Goal: Task Accomplishment & Management: Manage account settings

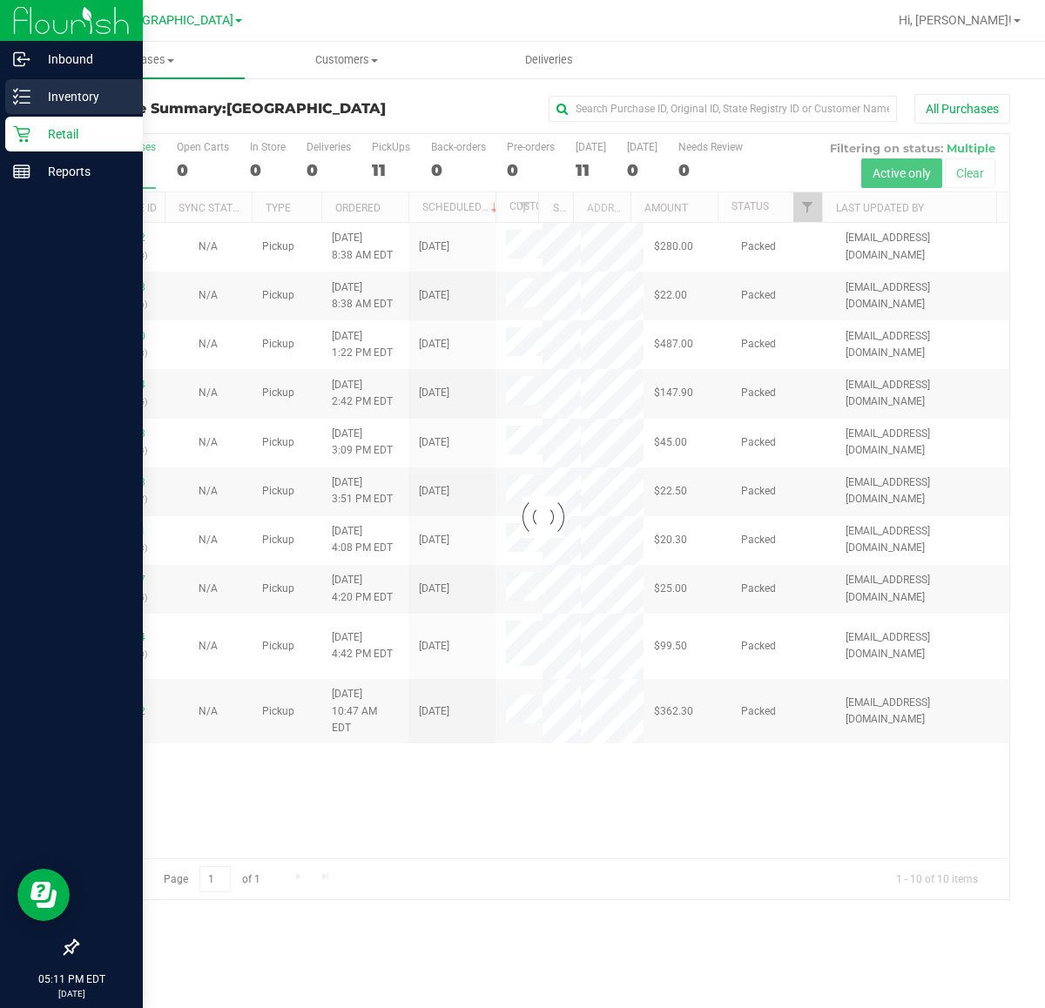
click at [19, 93] on icon at bounding box center [21, 96] width 17 height 17
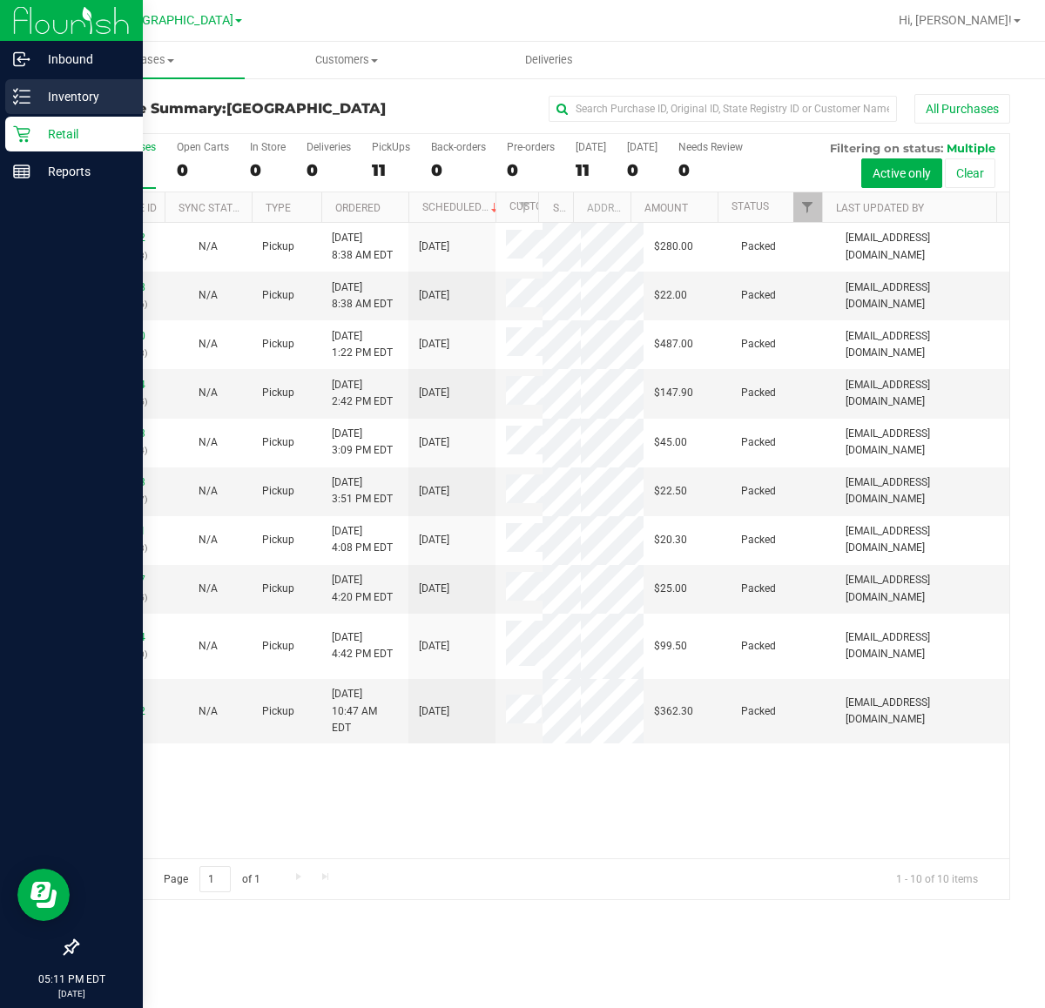
click at [39, 98] on p "Inventory" at bounding box center [82, 96] width 104 height 21
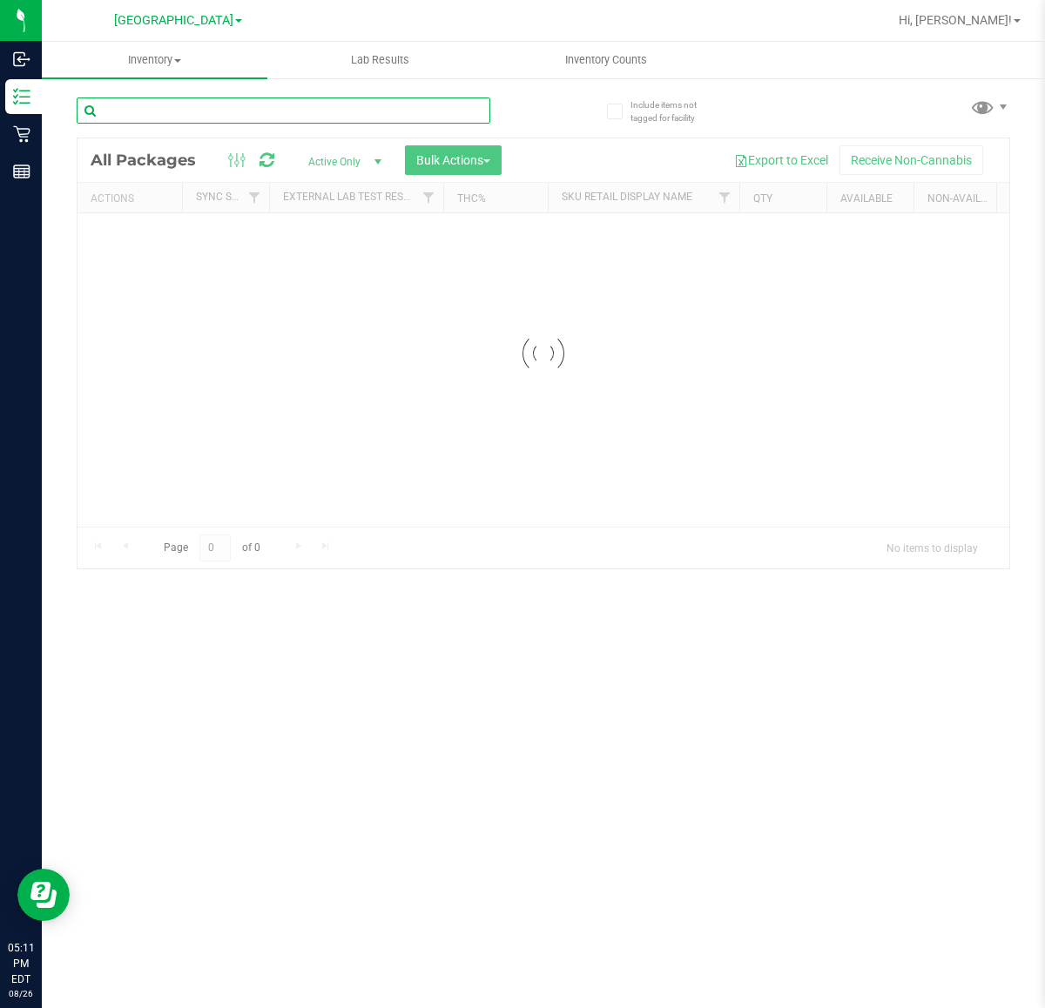
click at [257, 111] on input "text" at bounding box center [284, 111] width 414 height 26
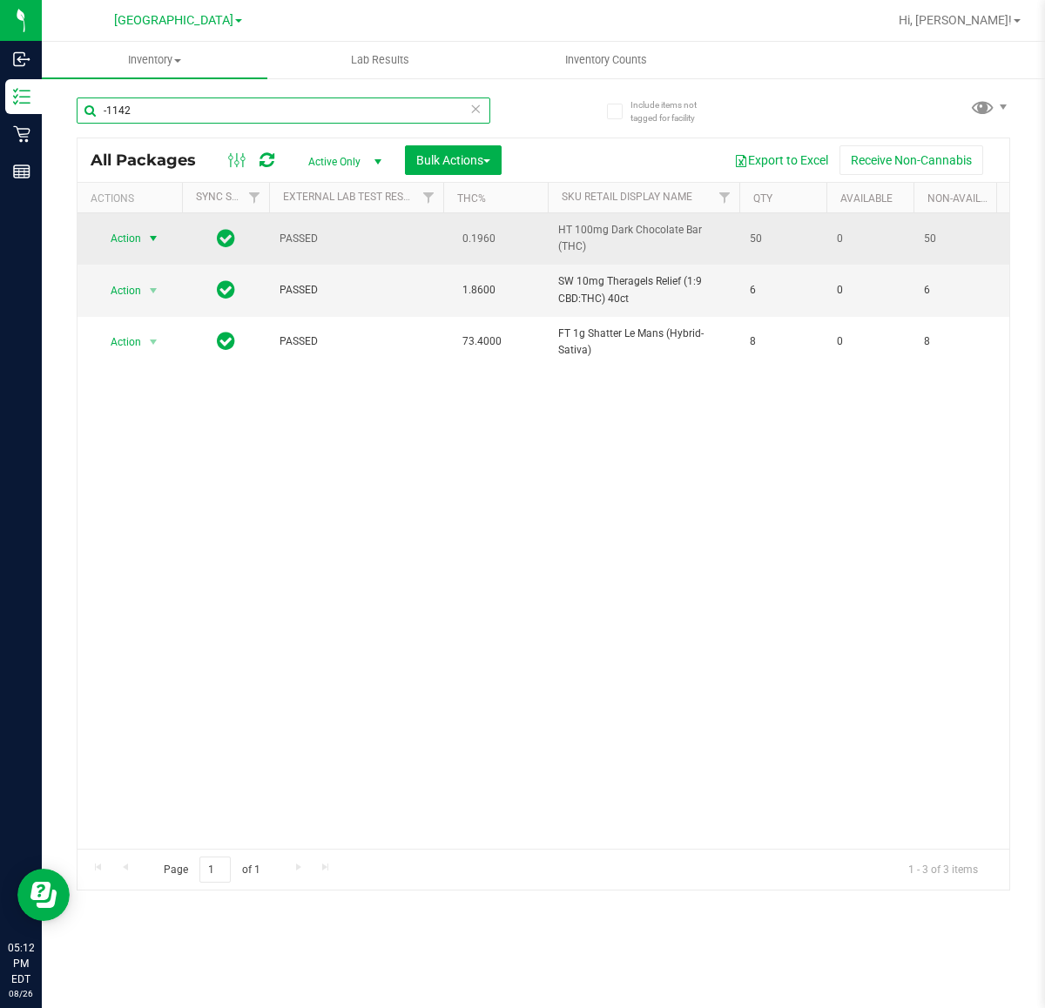
type input "-1142"
click at [122, 233] on span "Action" at bounding box center [118, 238] width 47 height 24
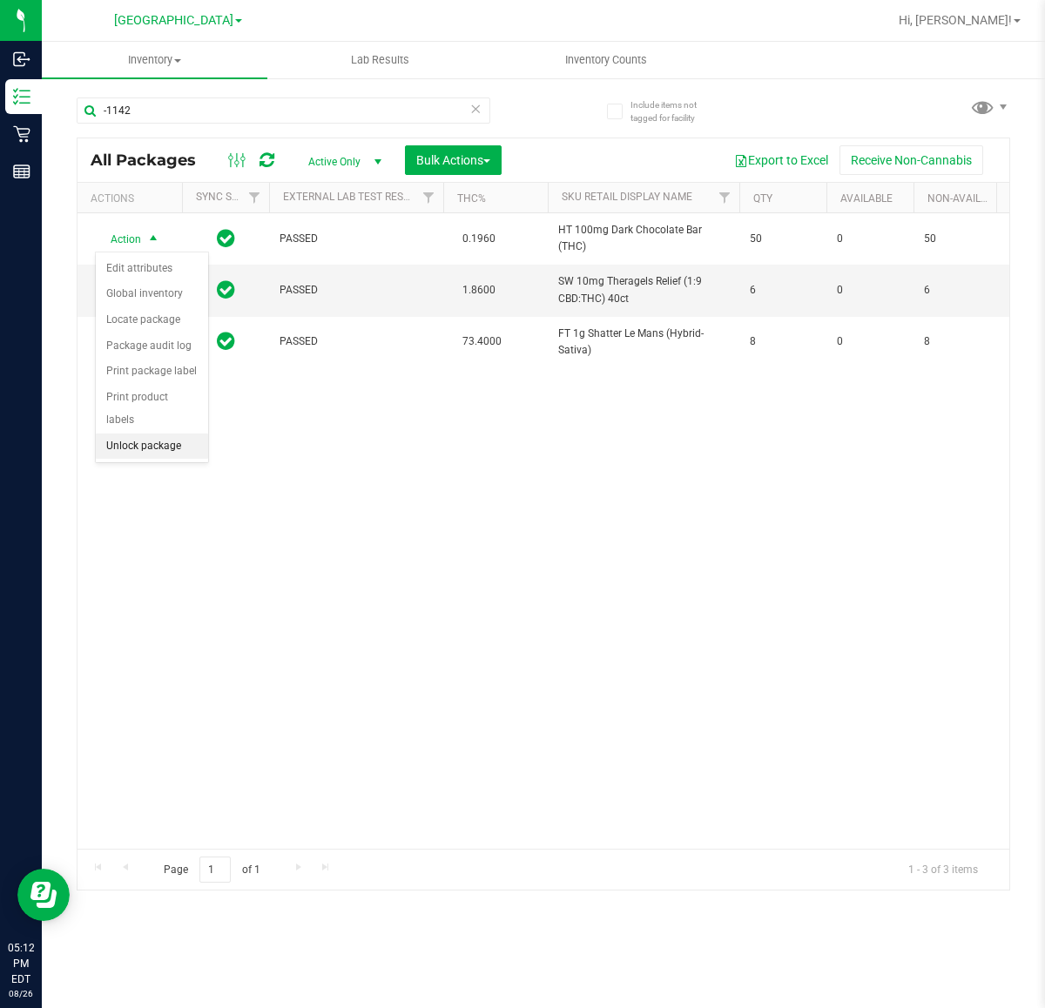
click at [123, 434] on li "Unlock package" at bounding box center [152, 447] width 112 height 26
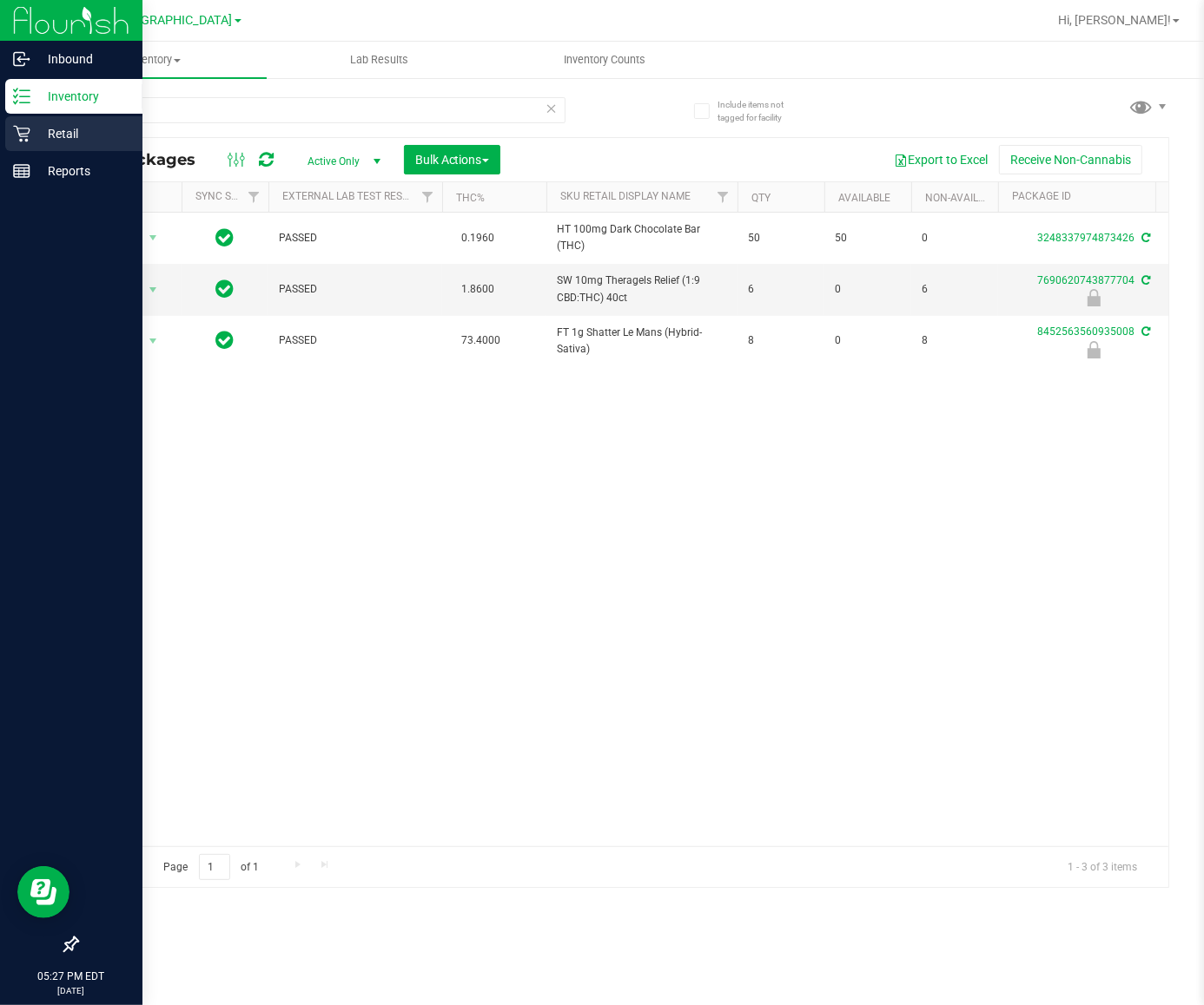
click at [22, 137] on icon at bounding box center [21, 134] width 17 height 17
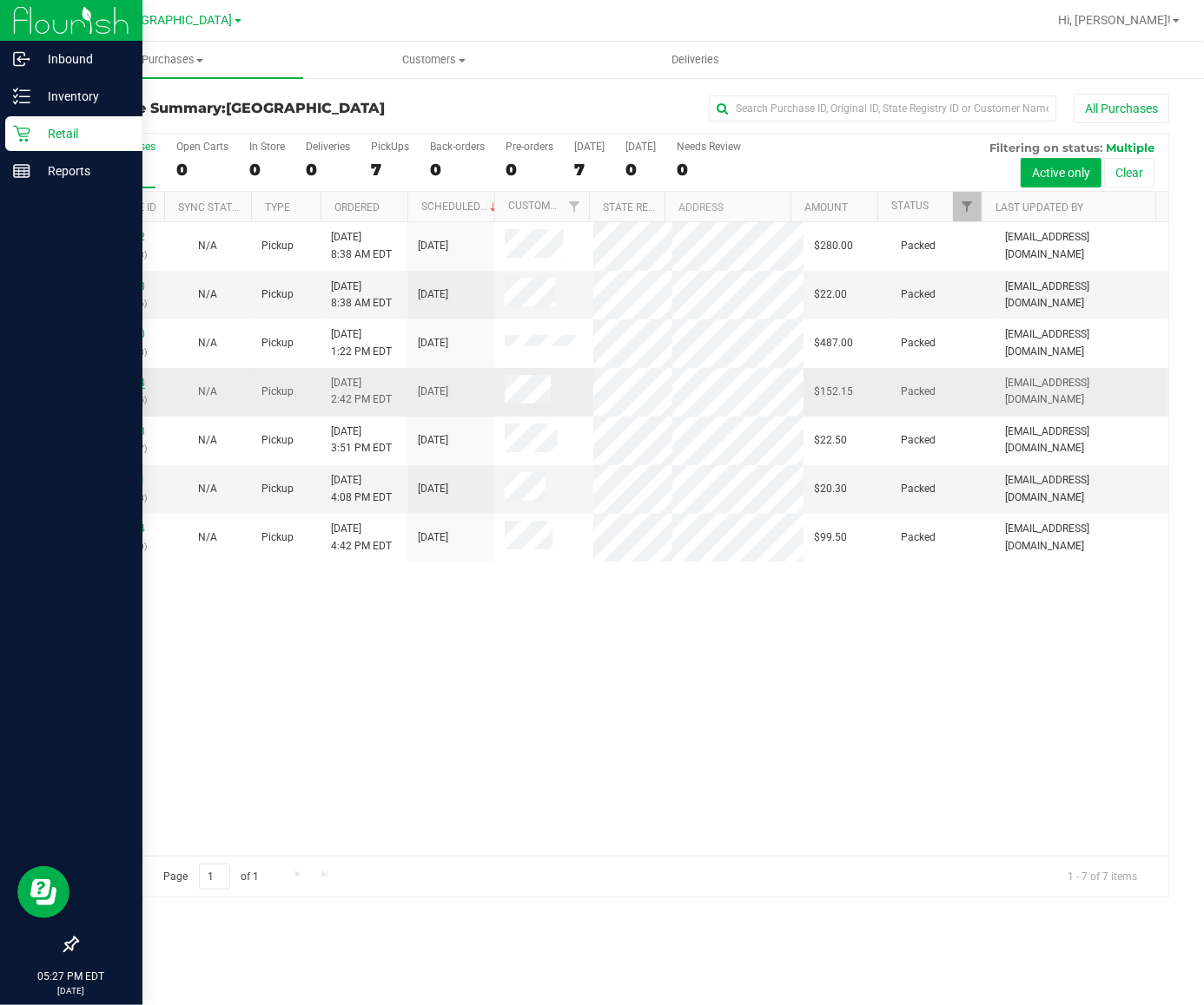
click at [113, 389] on link "11850704" at bounding box center [121, 383] width 49 height 12
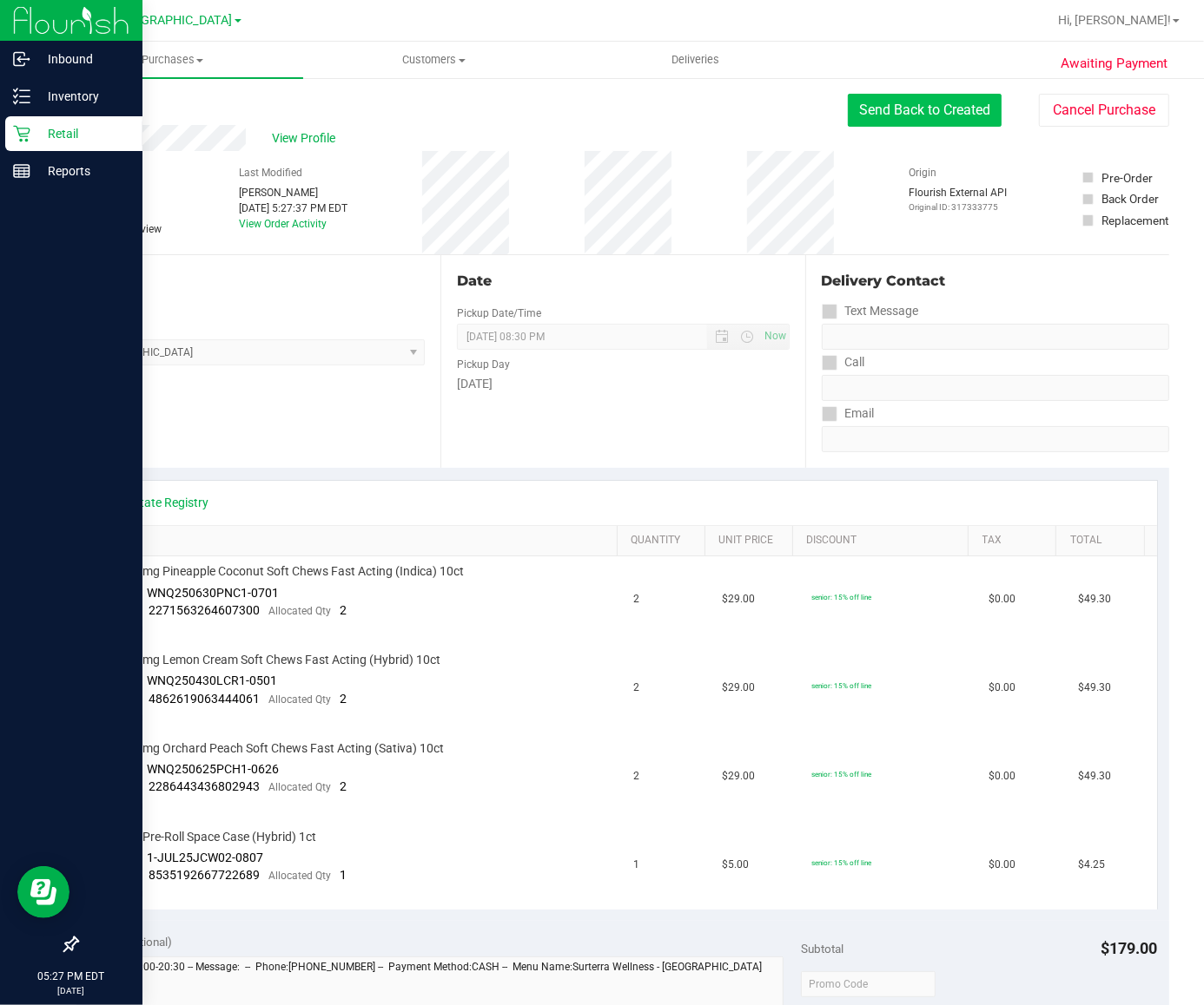
click at [954, 122] on button "Send Back to Created" at bounding box center [925, 110] width 154 height 33
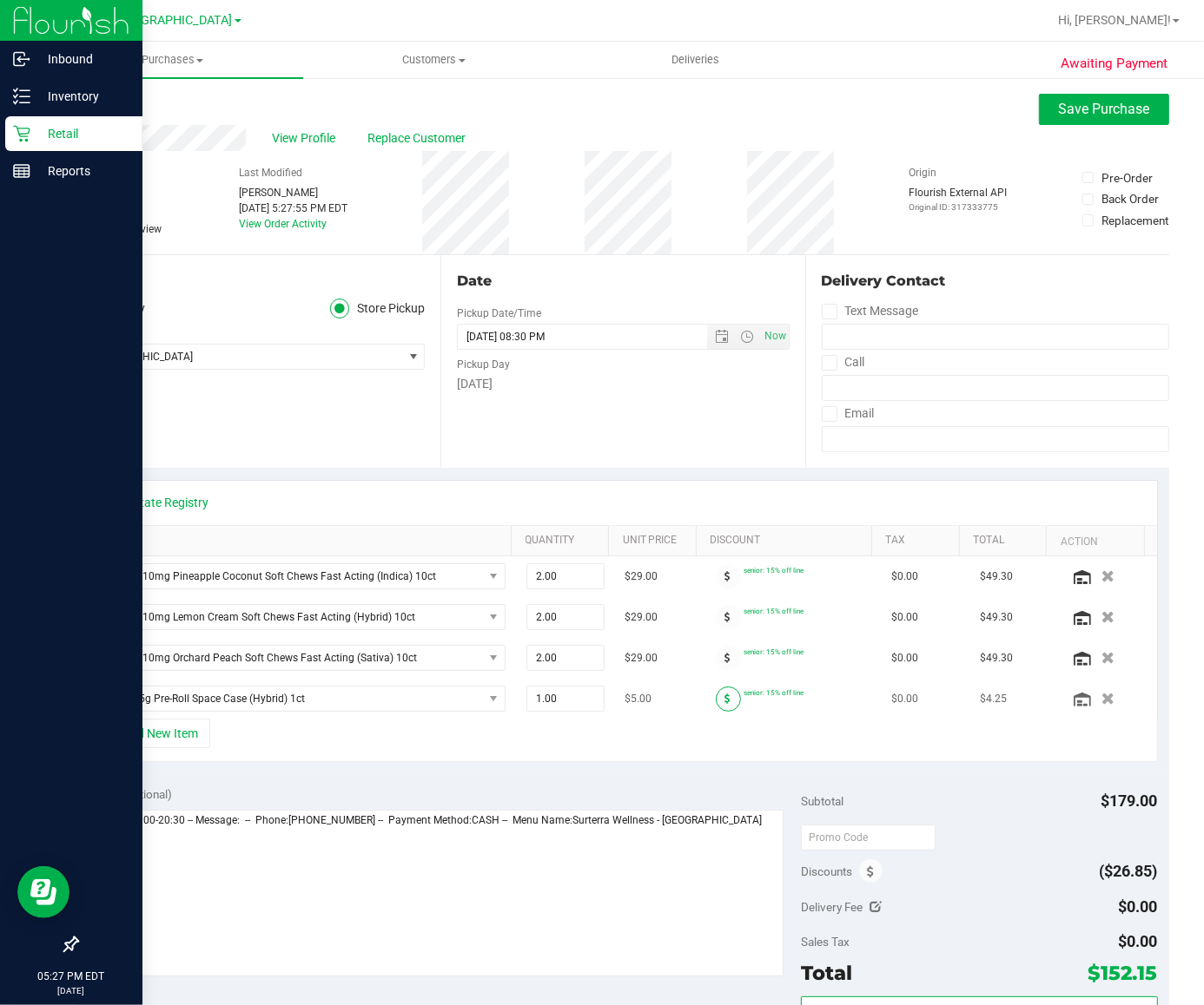
click at [716, 703] on span at bounding box center [728, 699] width 25 height 25
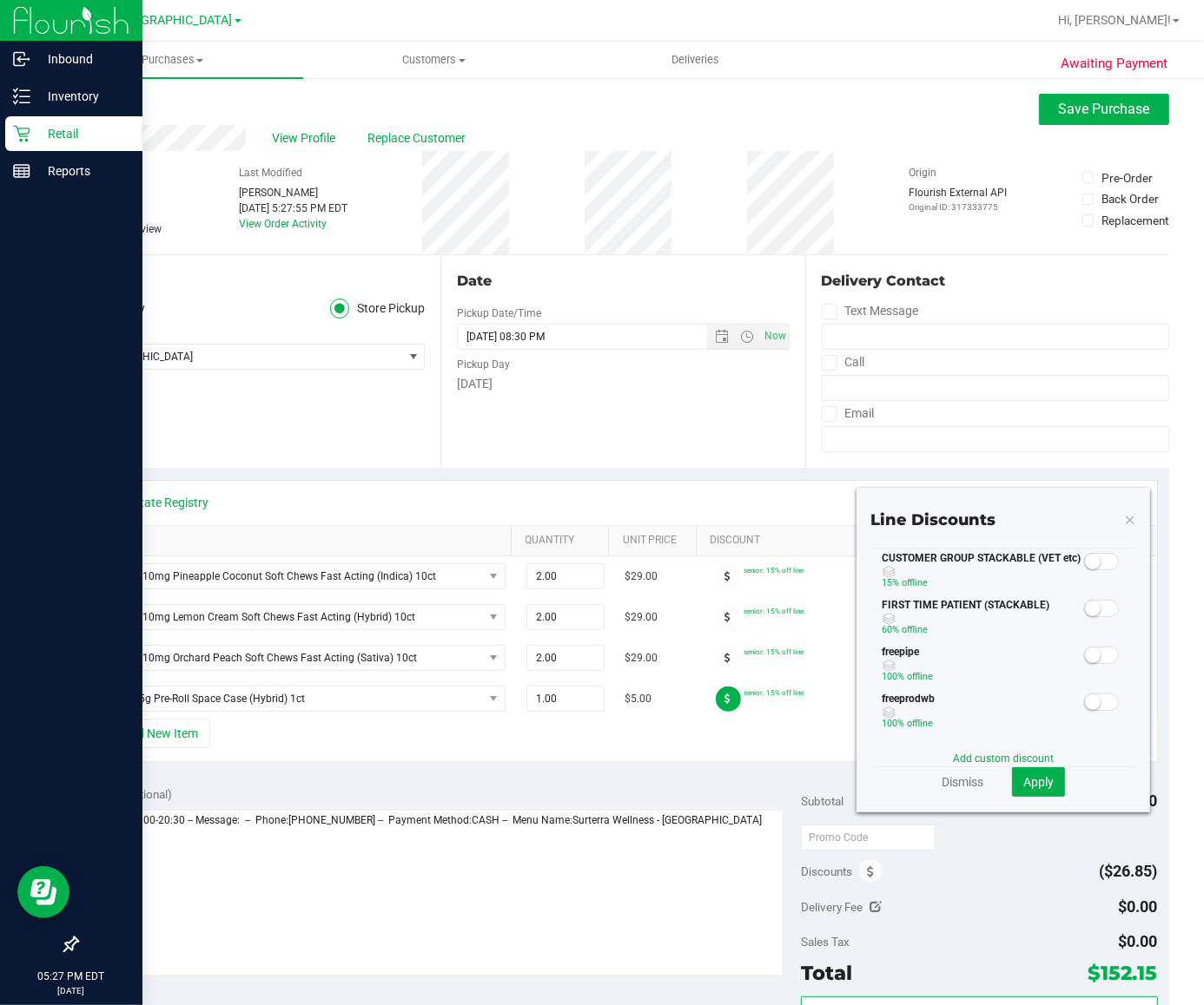
scroll to position [217, 0]
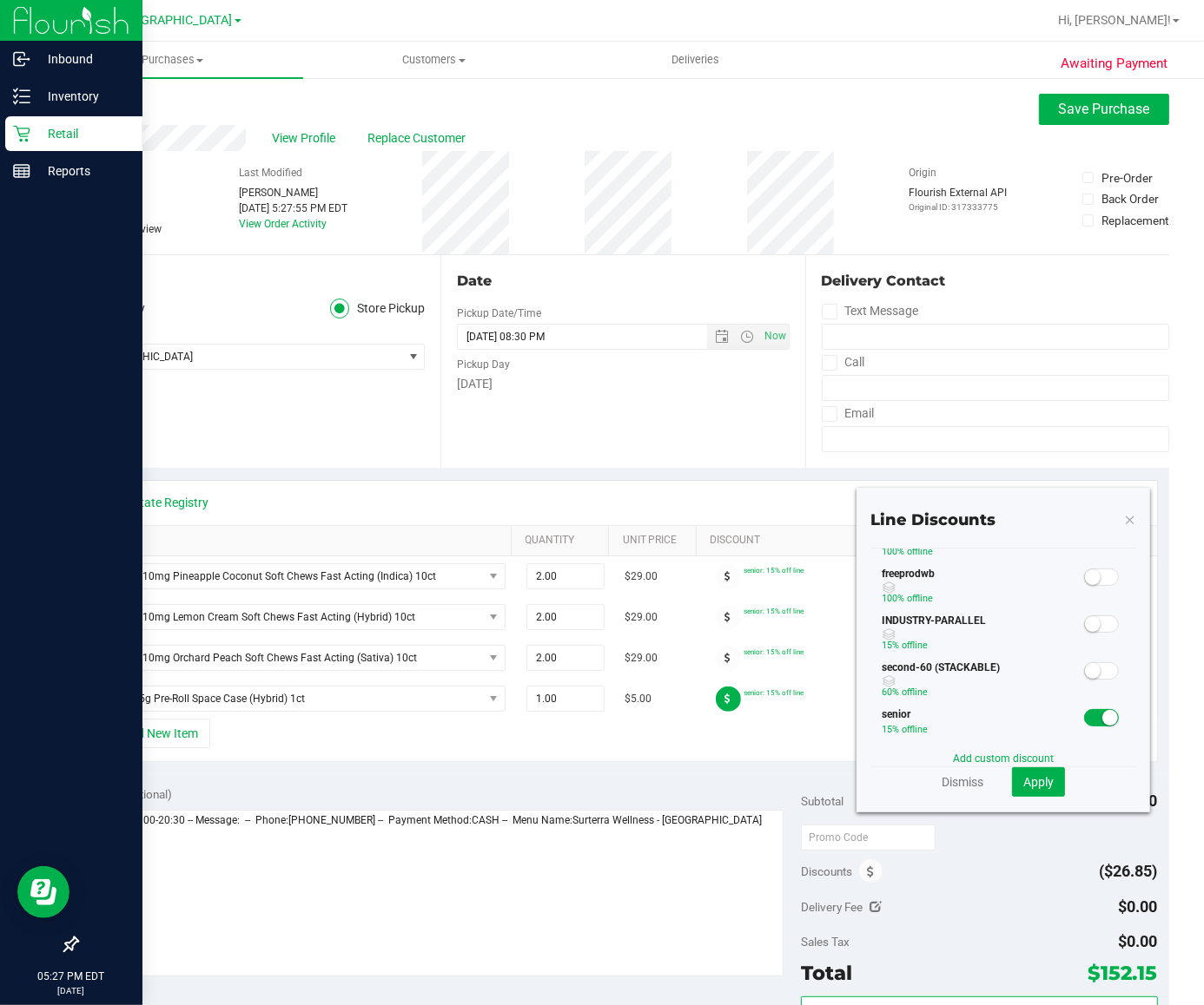
click at [1041, 719] on span at bounding box center [1101, 717] width 35 height 17
click at [1030, 784] on span "Apply" at bounding box center [1038, 783] width 30 height 14
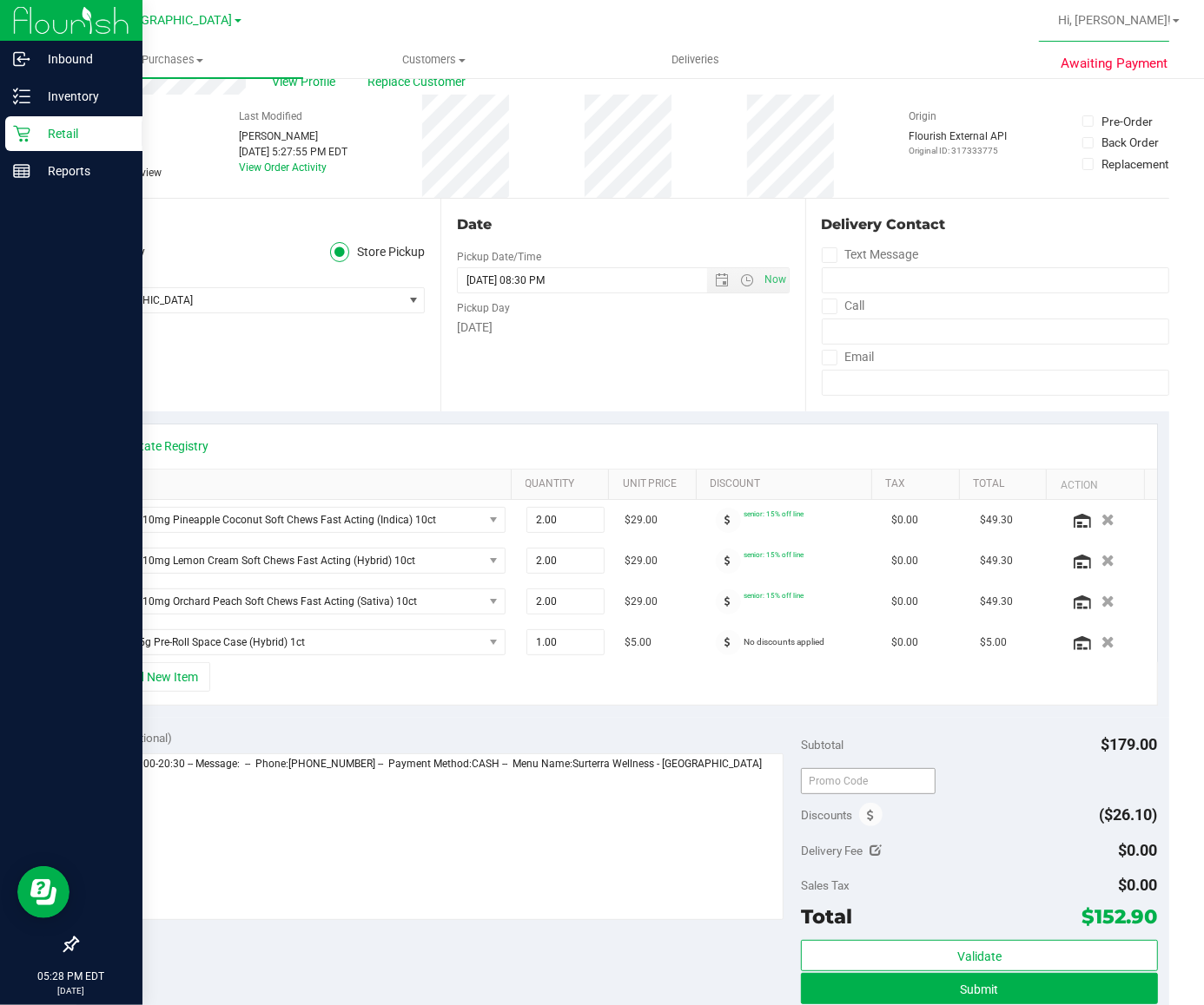
scroll to position [109, 0]
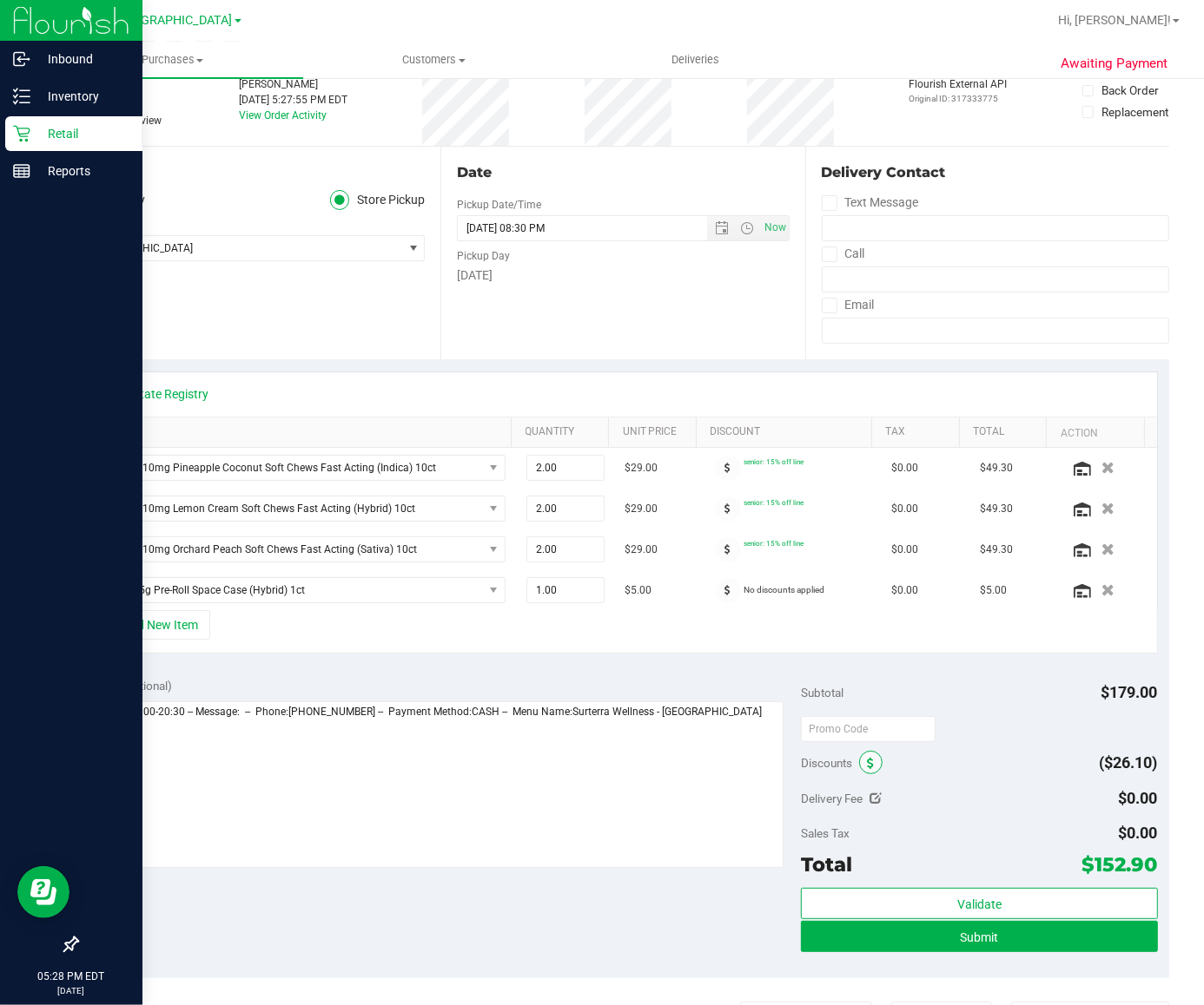
click at [859, 767] on span at bounding box center [871, 763] width 24 height 24
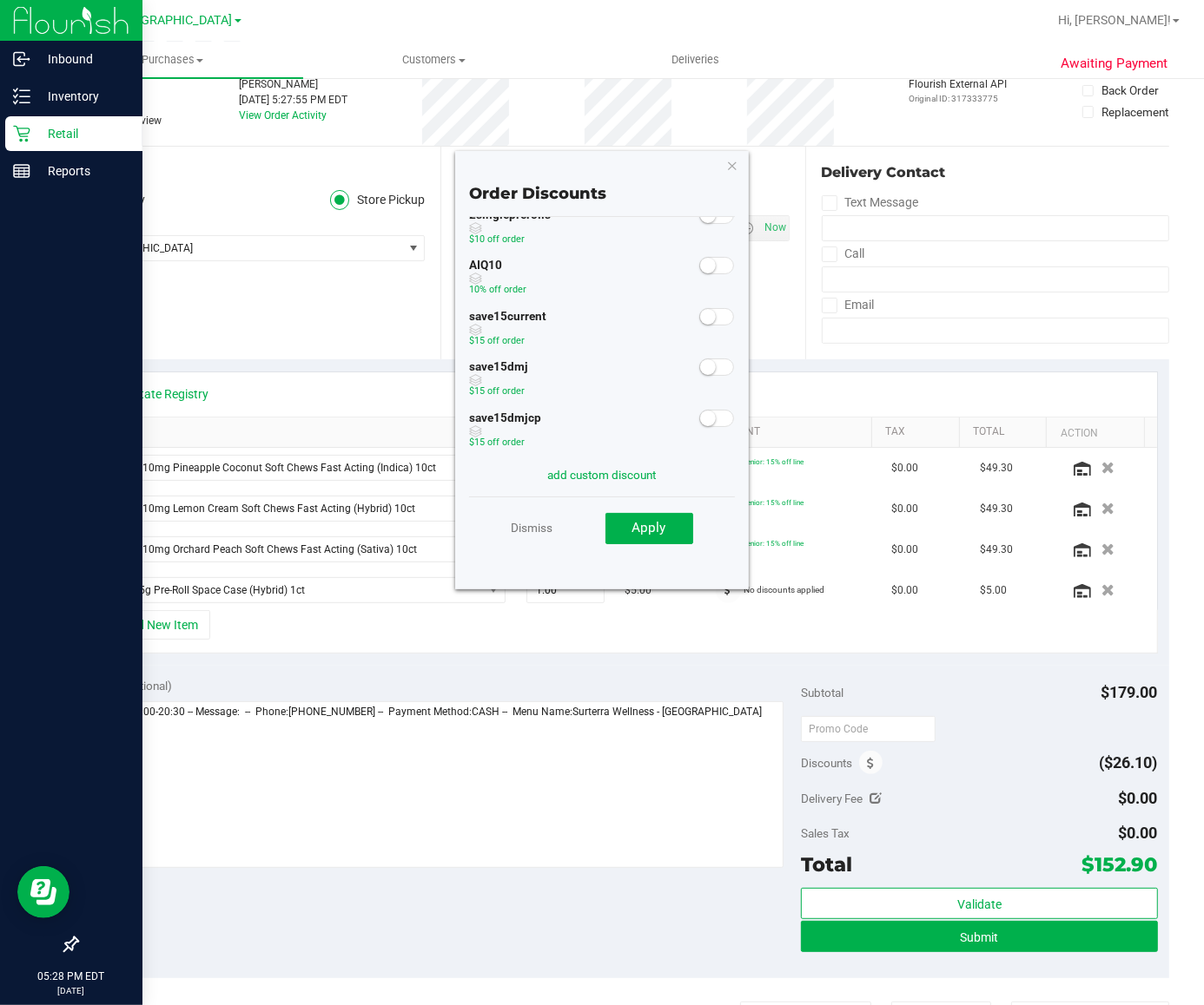
scroll to position [51, 0]
click at [641, 540] on button "Apply" at bounding box center [649, 528] width 88 height 31
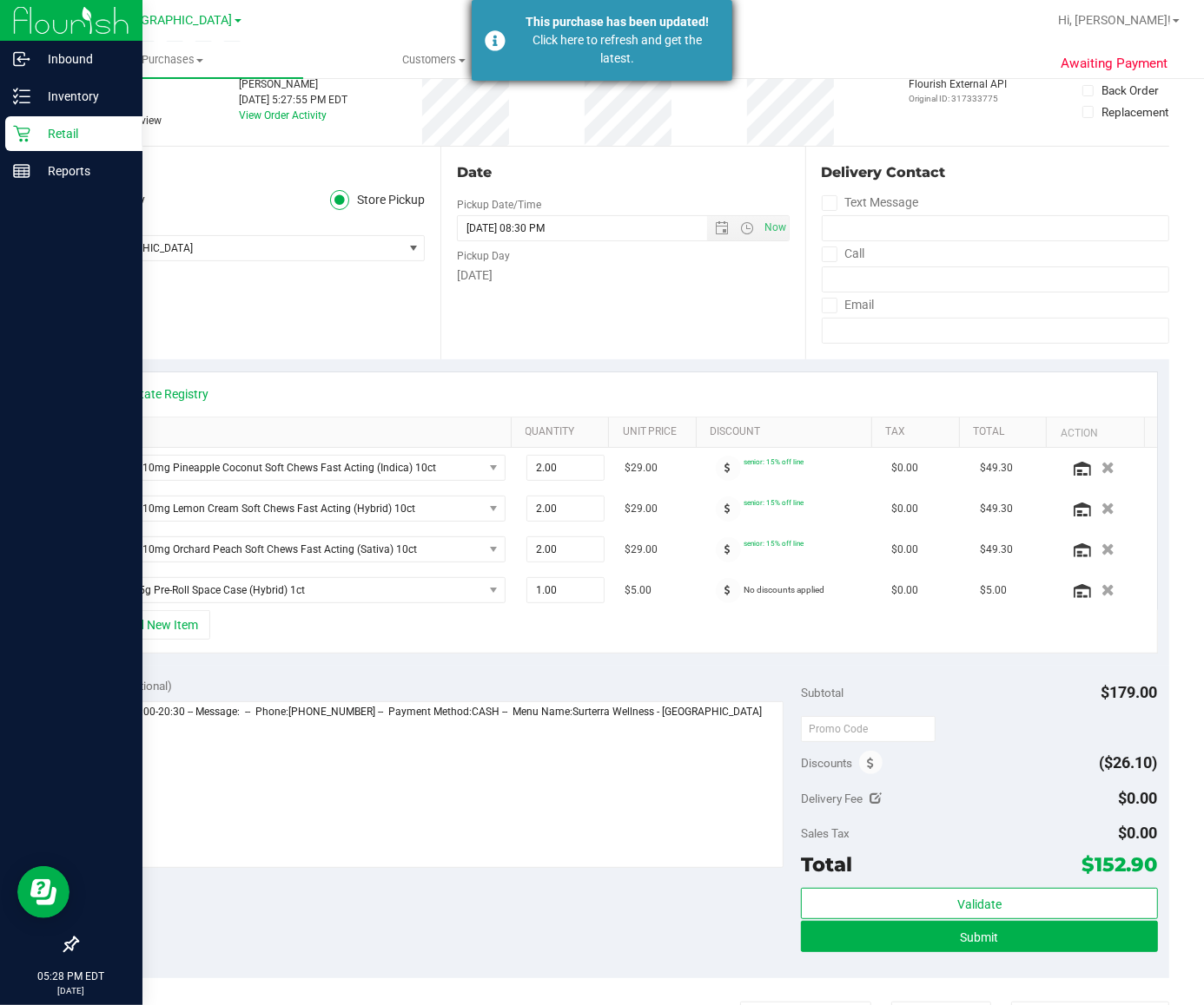
click at [614, 72] on div "This purchase has been updated! Click here to refresh and get the latest." at bounding box center [602, 40] width 260 height 81
click at [18, 122] on div "Retail" at bounding box center [74, 134] width 138 height 35
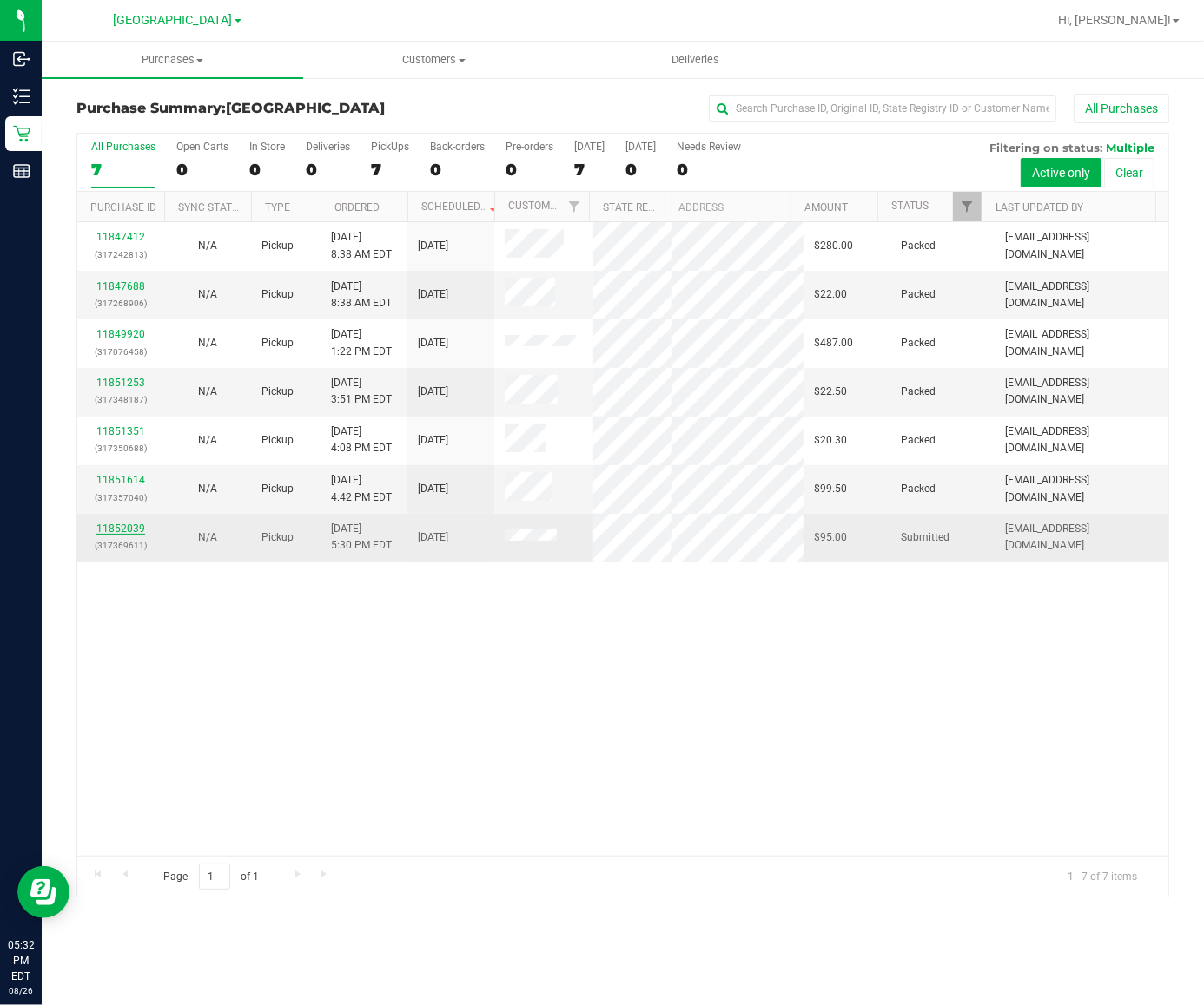
click at [125, 534] on link "11852039" at bounding box center [121, 528] width 49 height 12
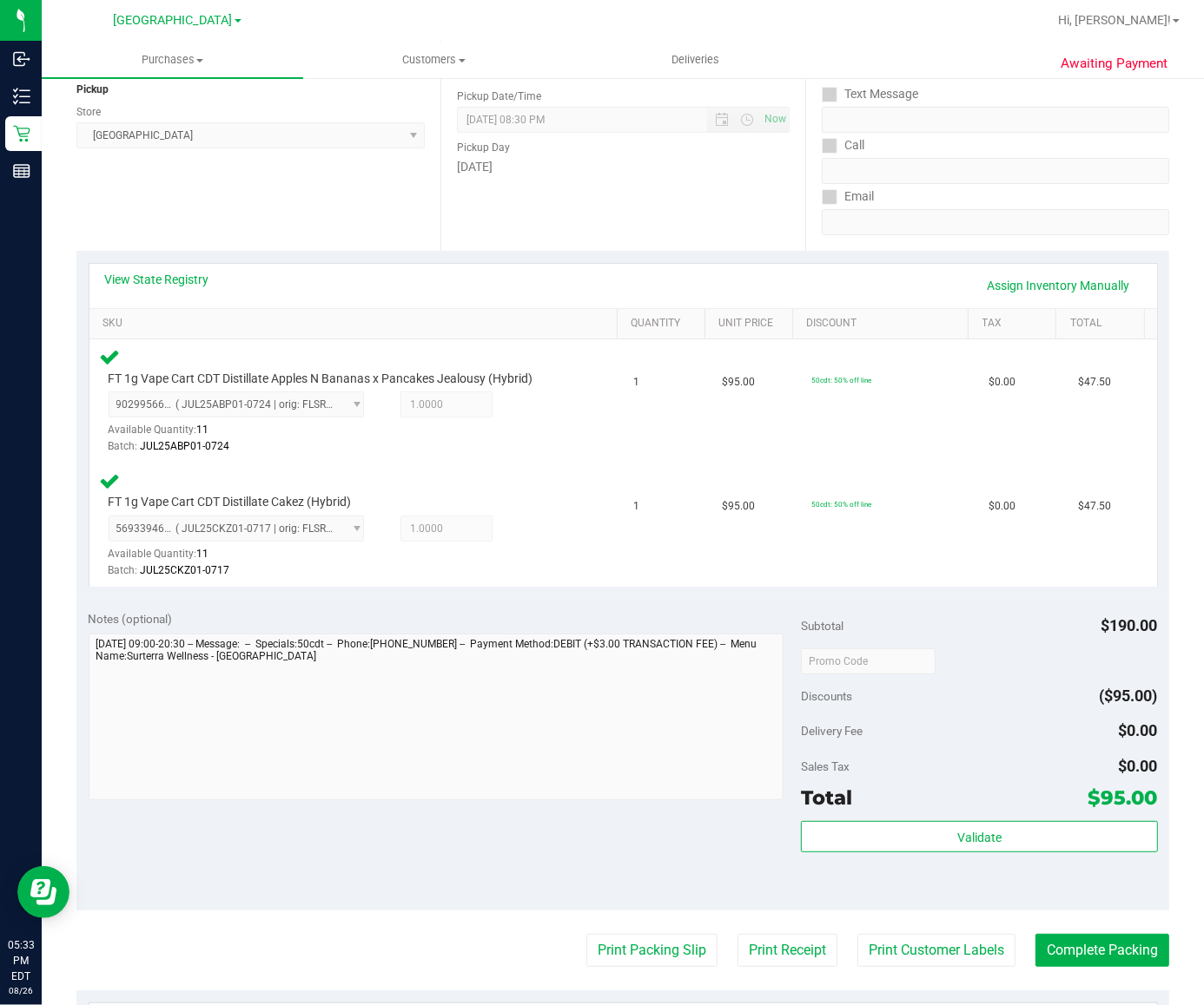
scroll to position [558, 0]
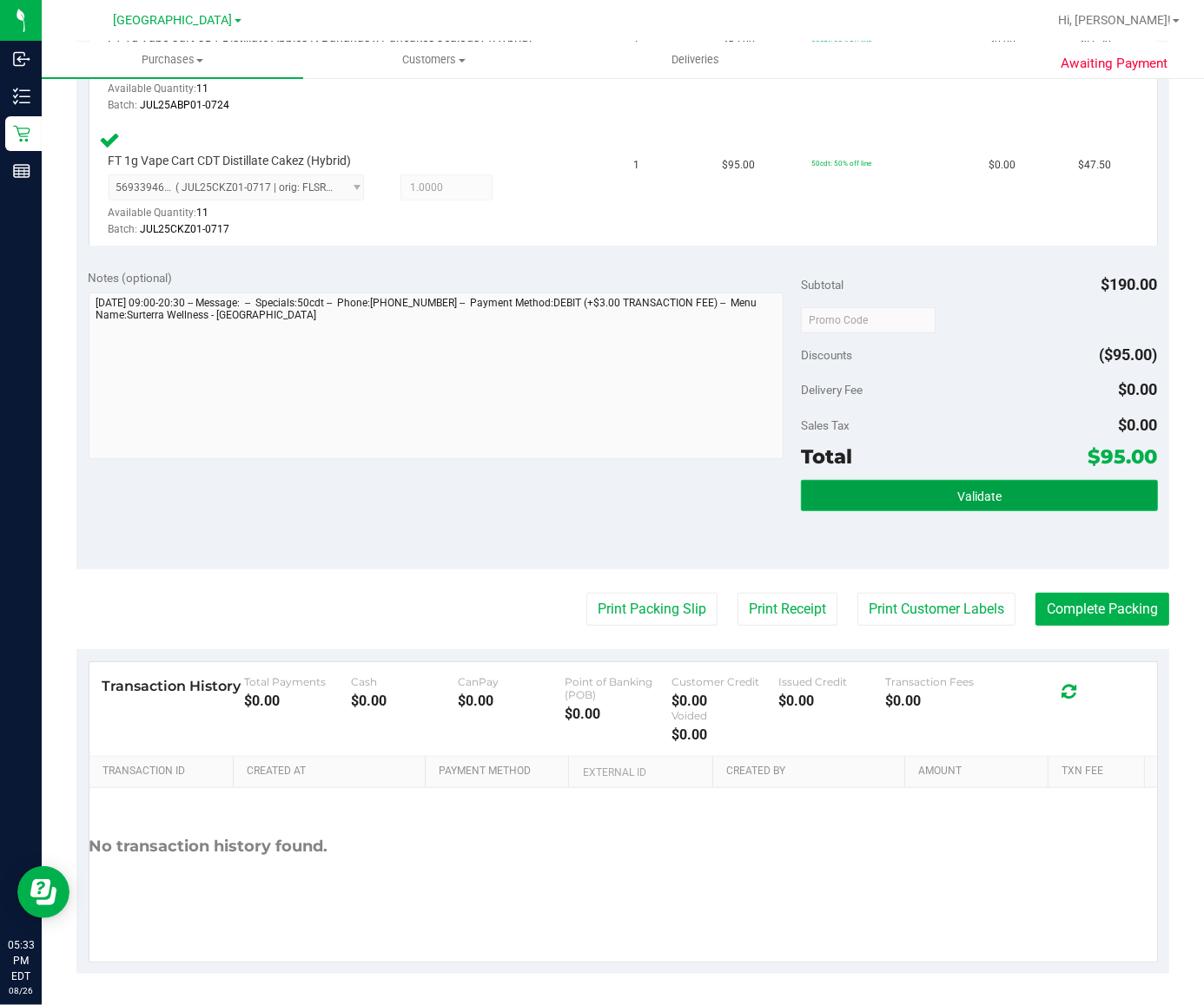
click at [1035, 507] on button "Validate" at bounding box center [979, 496] width 356 height 31
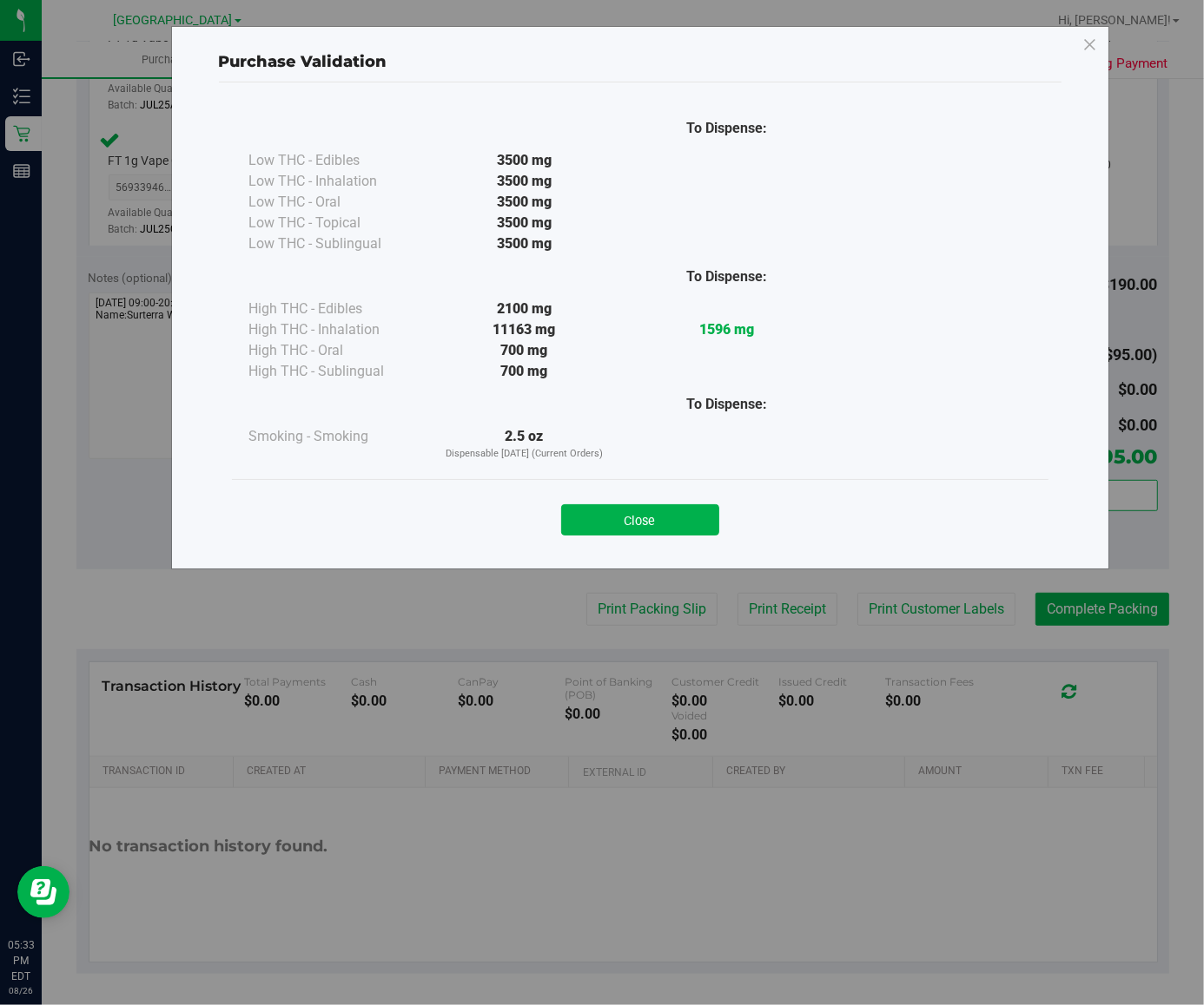
click at [630, 497] on div "Close" at bounding box center [640, 515] width 790 height 44
click at [621, 531] on button "Close" at bounding box center [640, 519] width 158 height 31
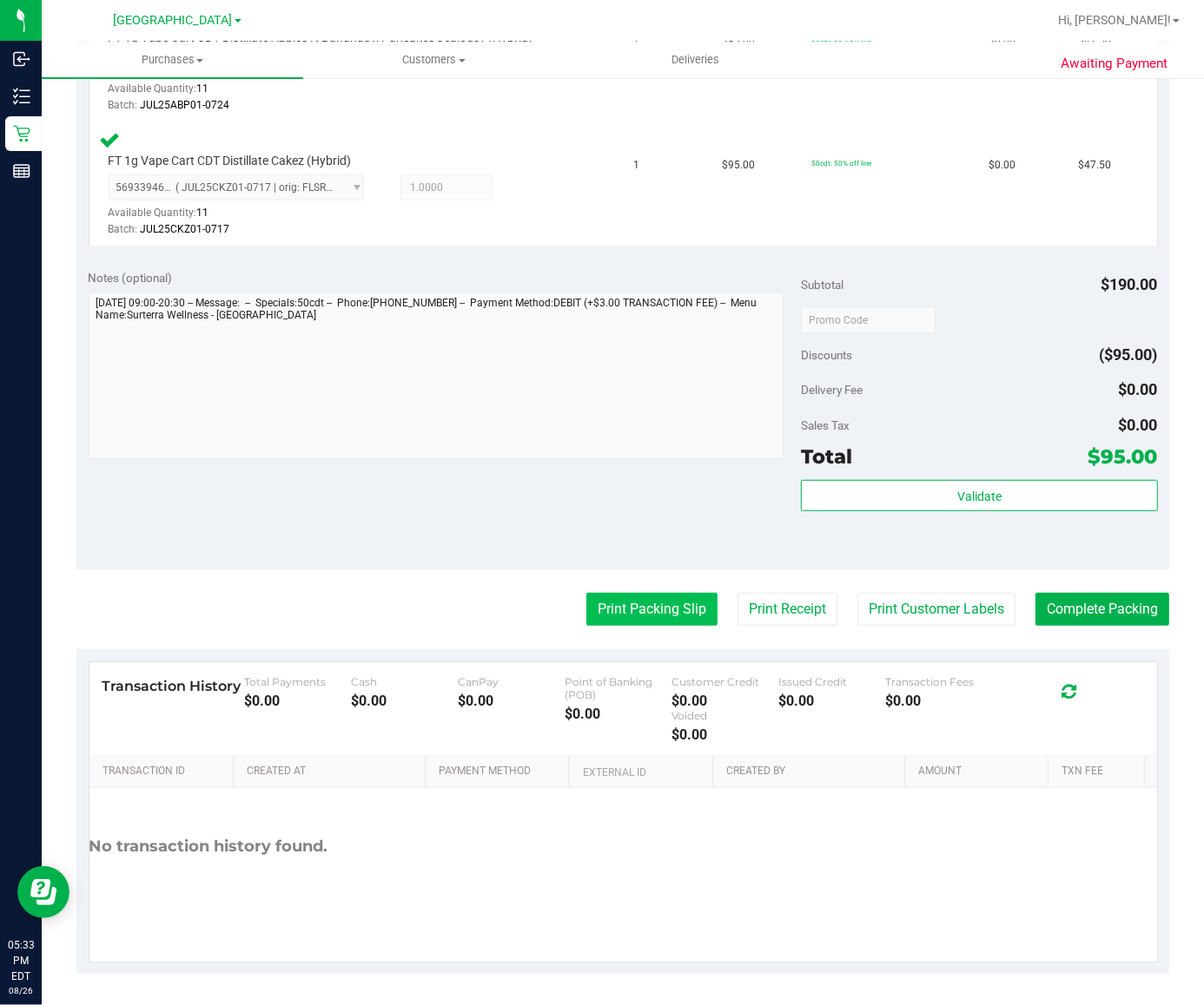
click at [627, 604] on button "Print Packing Slip" at bounding box center [651, 609] width 131 height 33
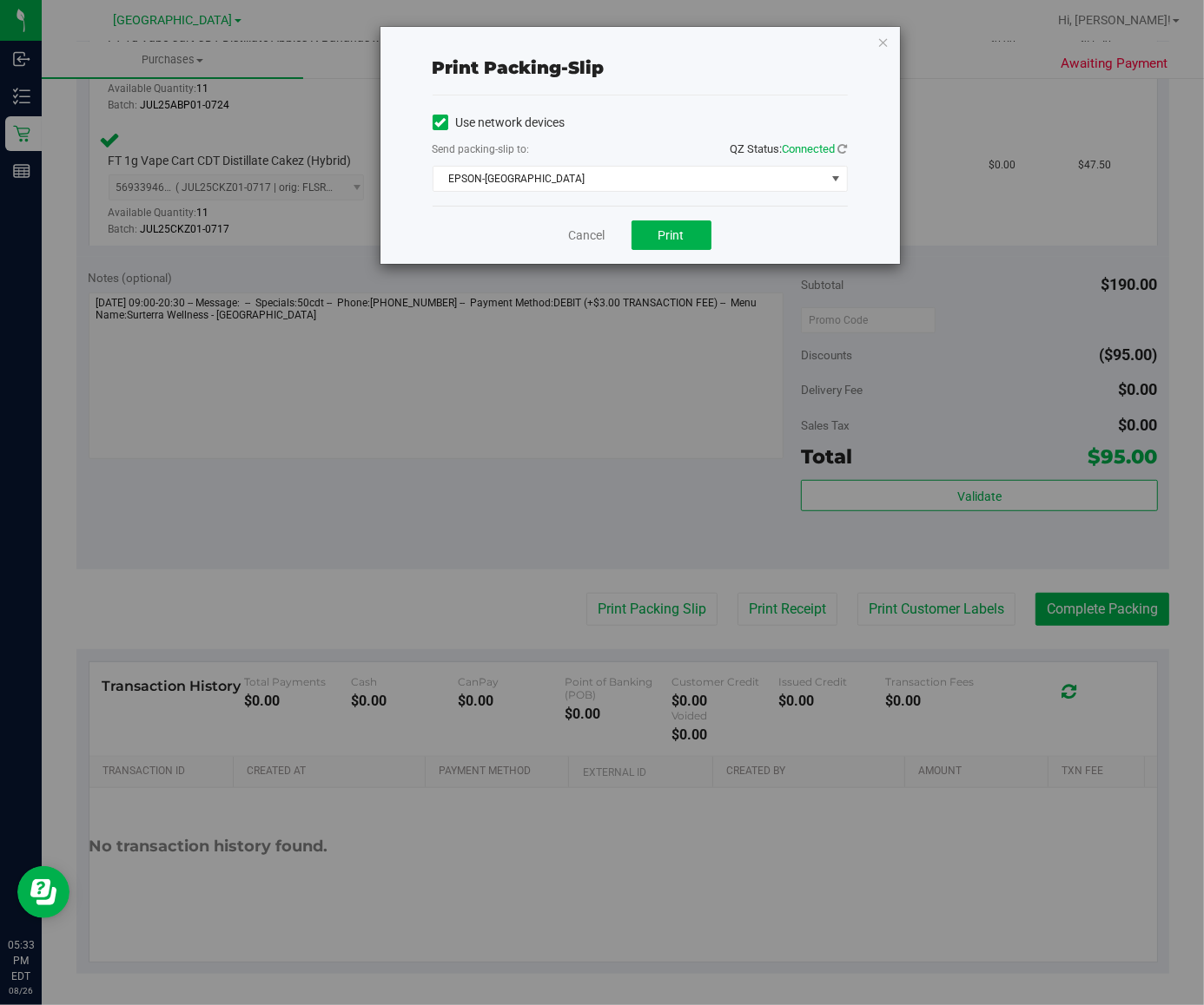
click at [684, 276] on div "Print packing-slip Use network devices Send packing-slip to: QZ Status: Connect…" at bounding box center [608, 502] width 1217 height 1005
click at [670, 240] on span "Print" at bounding box center [671, 235] width 26 height 14
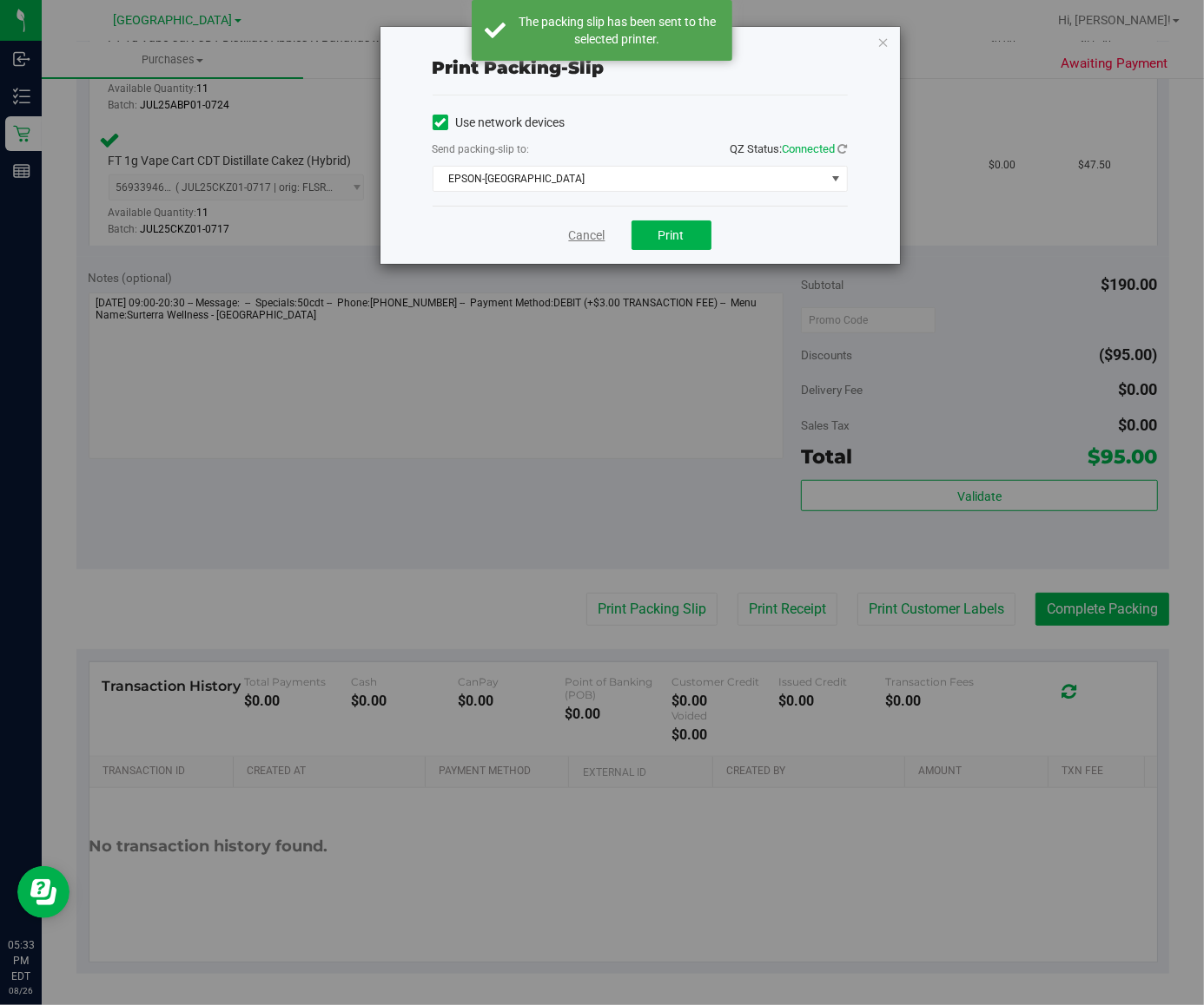
click at [587, 232] on link "Cancel" at bounding box center [587, 235] width 37 height 18
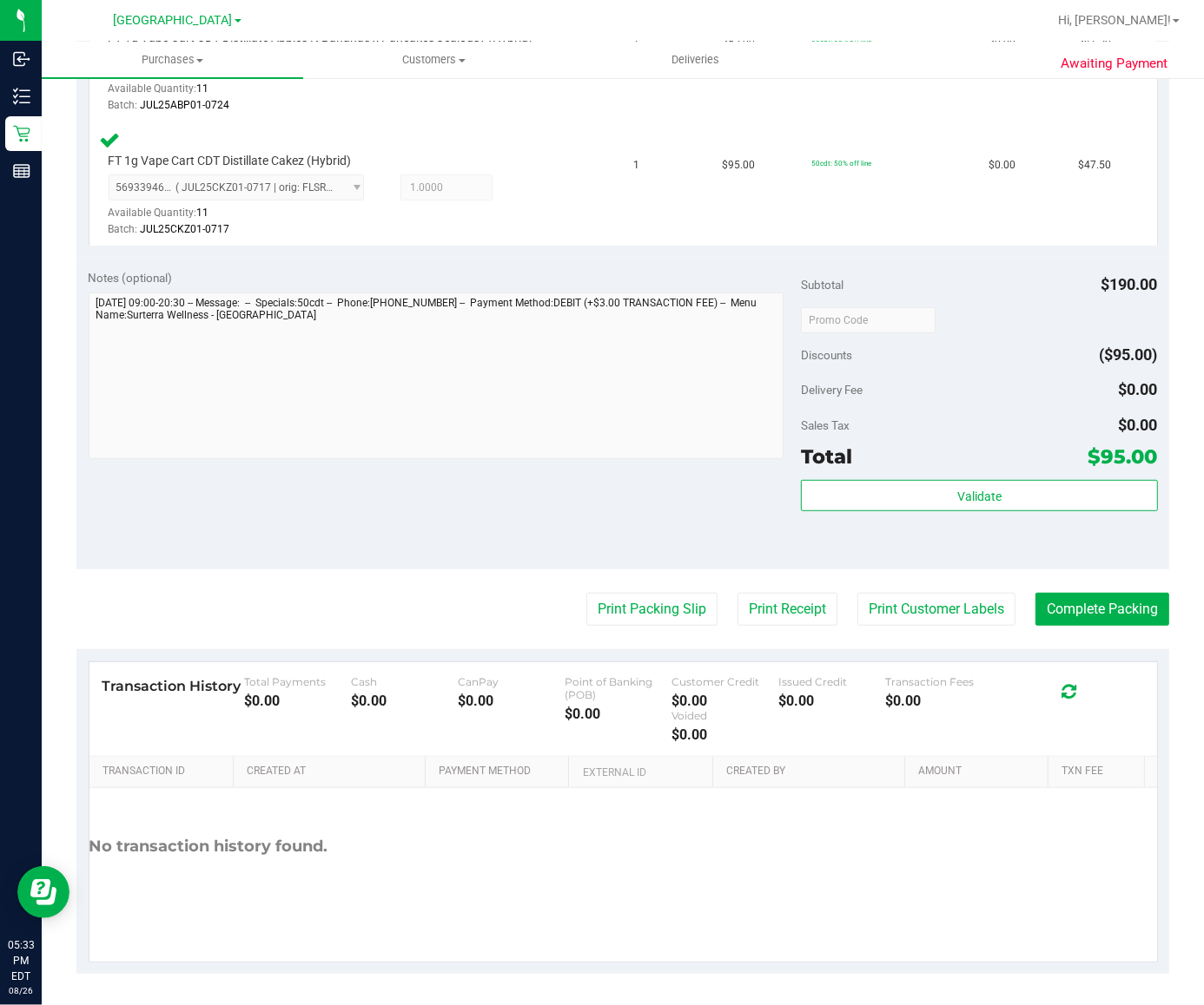
click at [1041, 513] on div "Validate" at bounding box center [979, 519] width 356 height 78
click at [1041, 507] on button "Validate" at bounding box center [979, 496] width 356 height 31
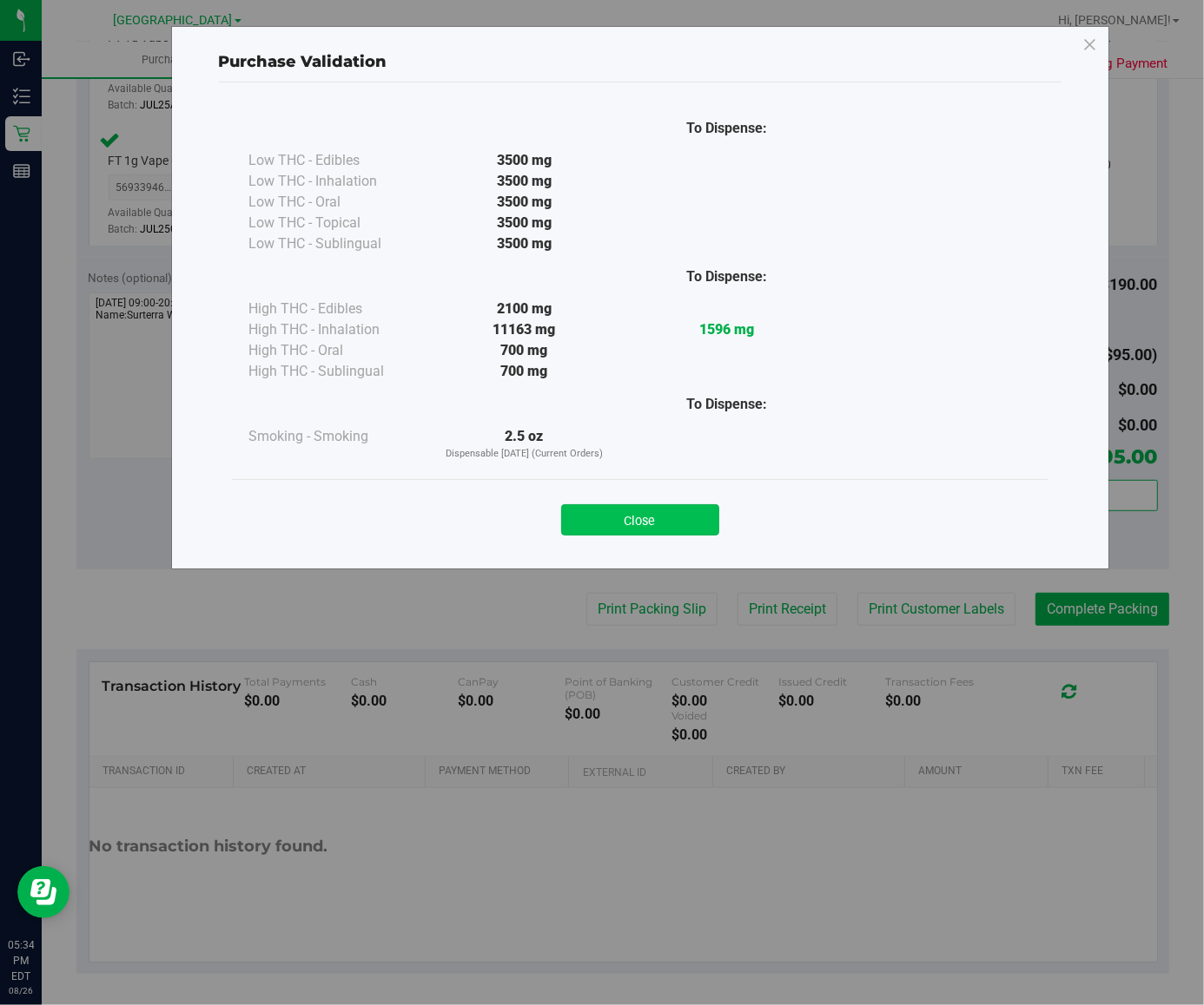
click at [627, 508] on button "Close" at bounding box center [640, 519] width 158 height 31
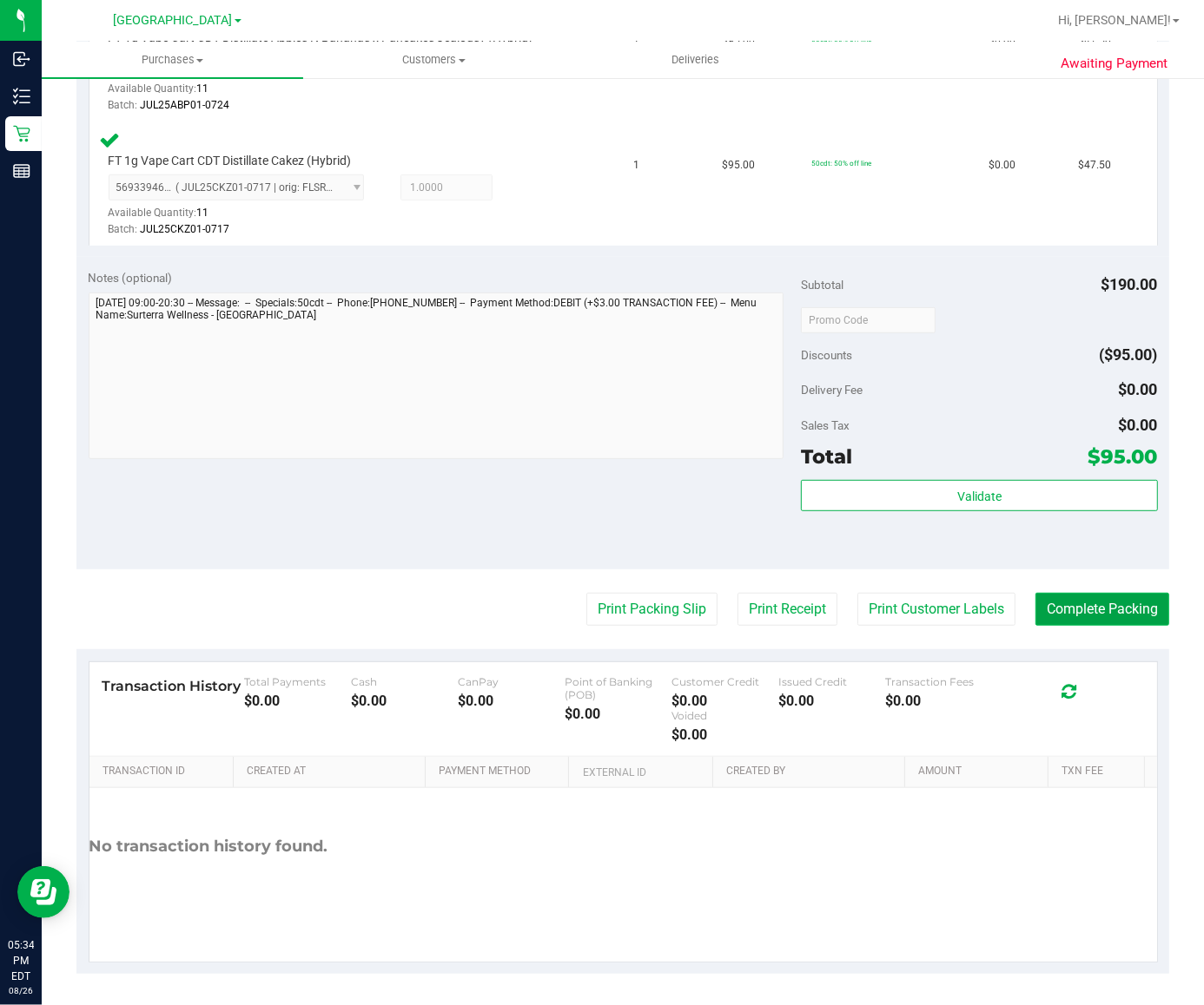
click at [1035, 601] on button "Complete Packing" at bounding box center [1102, 609] width 134 height 33
